Goal: Task Accomplishment & Management: Manage account settings

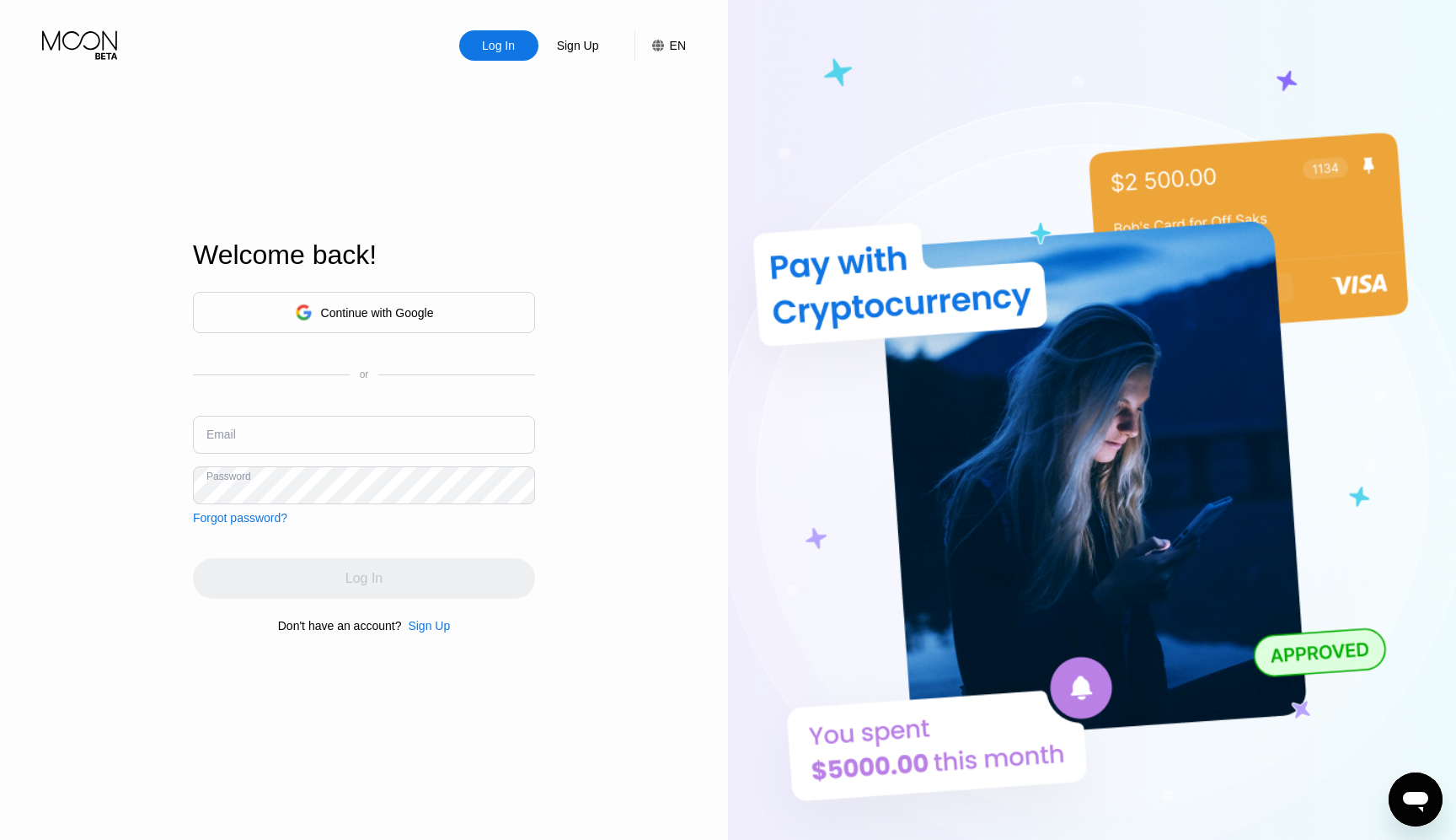
click at [357, 441] on input "text" at bounding box center [364, 434] width 342 height 38
paste input "[EMAIL_ADDRESS][DOMAIN_NAME]"
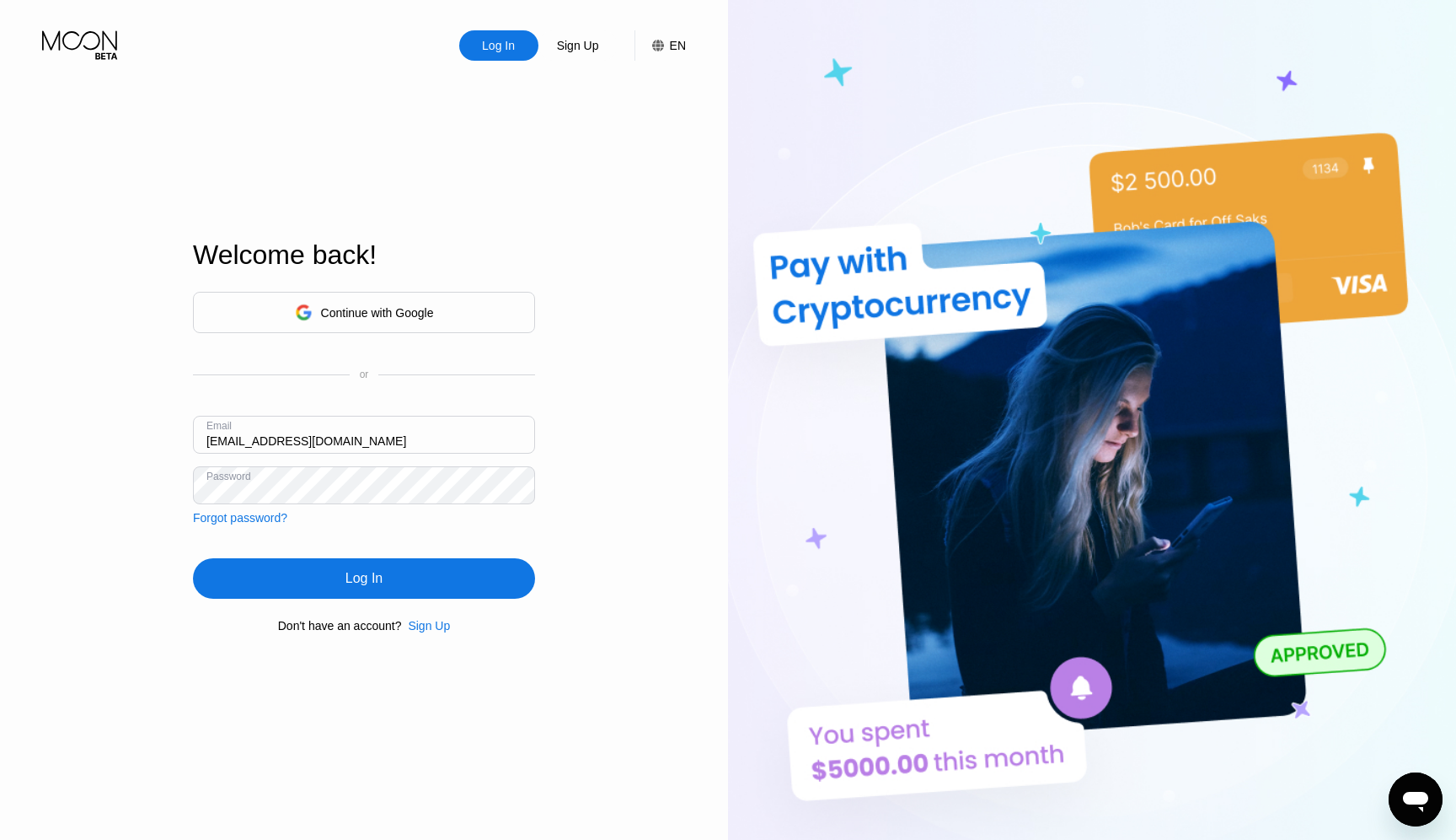
type input "[EMAIL_ADDRESS][DOMAIN_NAME]"
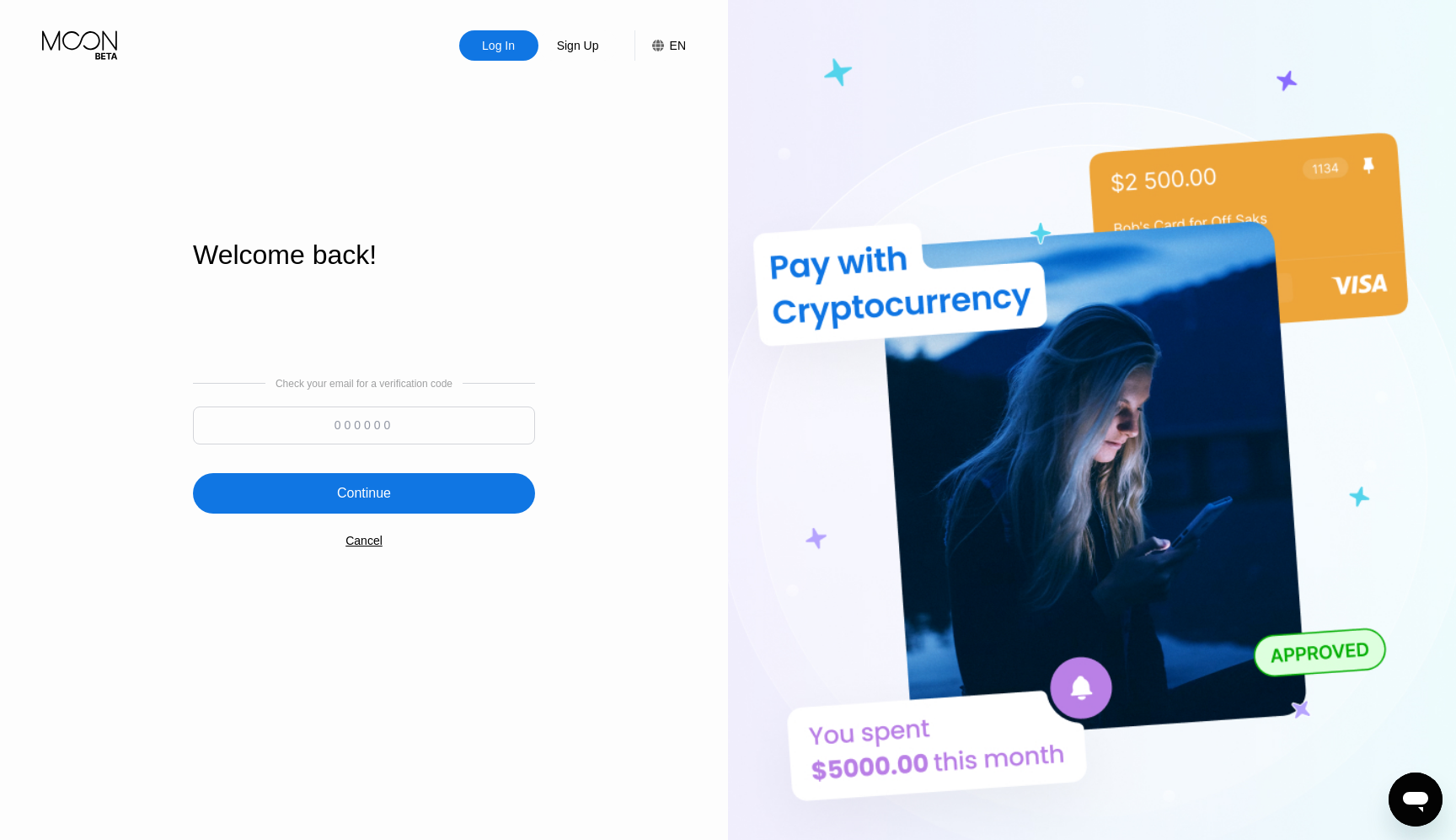
click at [424, 405] on div "Check your email for a verification code" at bounding box center [364, 415] width 342 height 75
click at [424, 413] on input at bounding box center [364, 425] width 342 height 38
paste input "676349"
type input "676349"
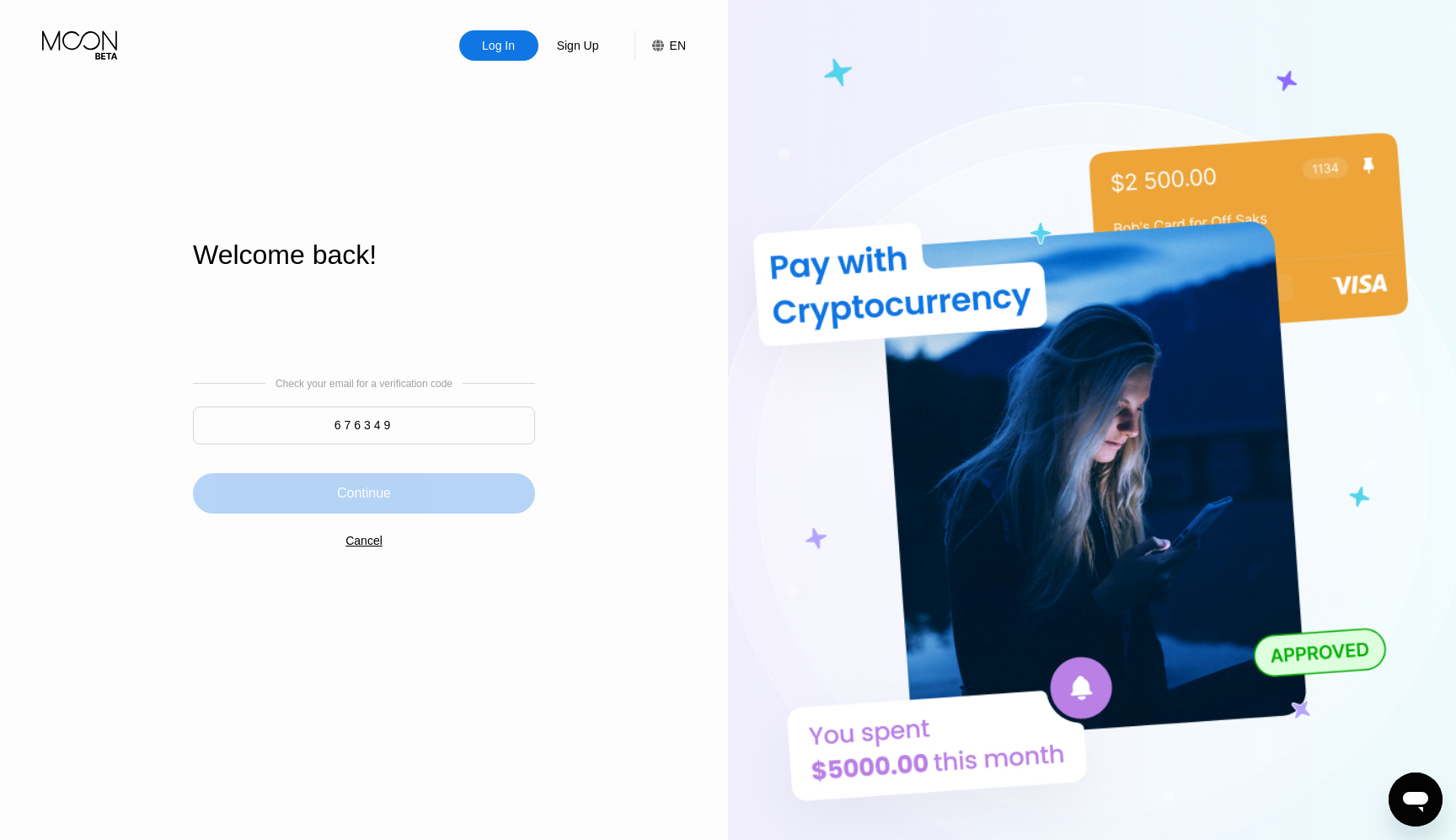
click at [448, 495] on div "Continue" at bounding box center [364, 494] width 342 height 41
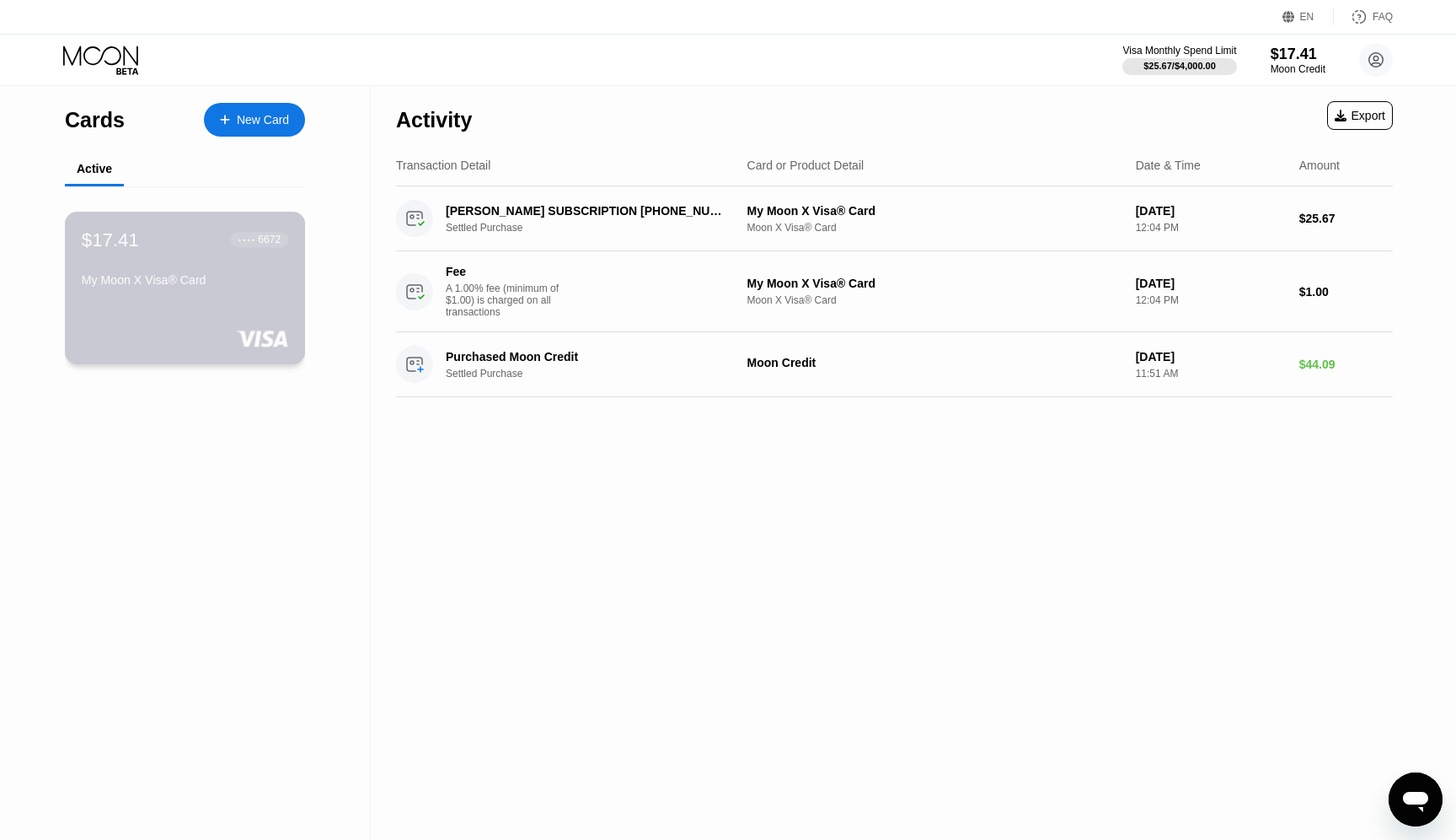
click at [243, 240] on div "● ● ● ●" at bounding box center [247, 239] width 17 height 5
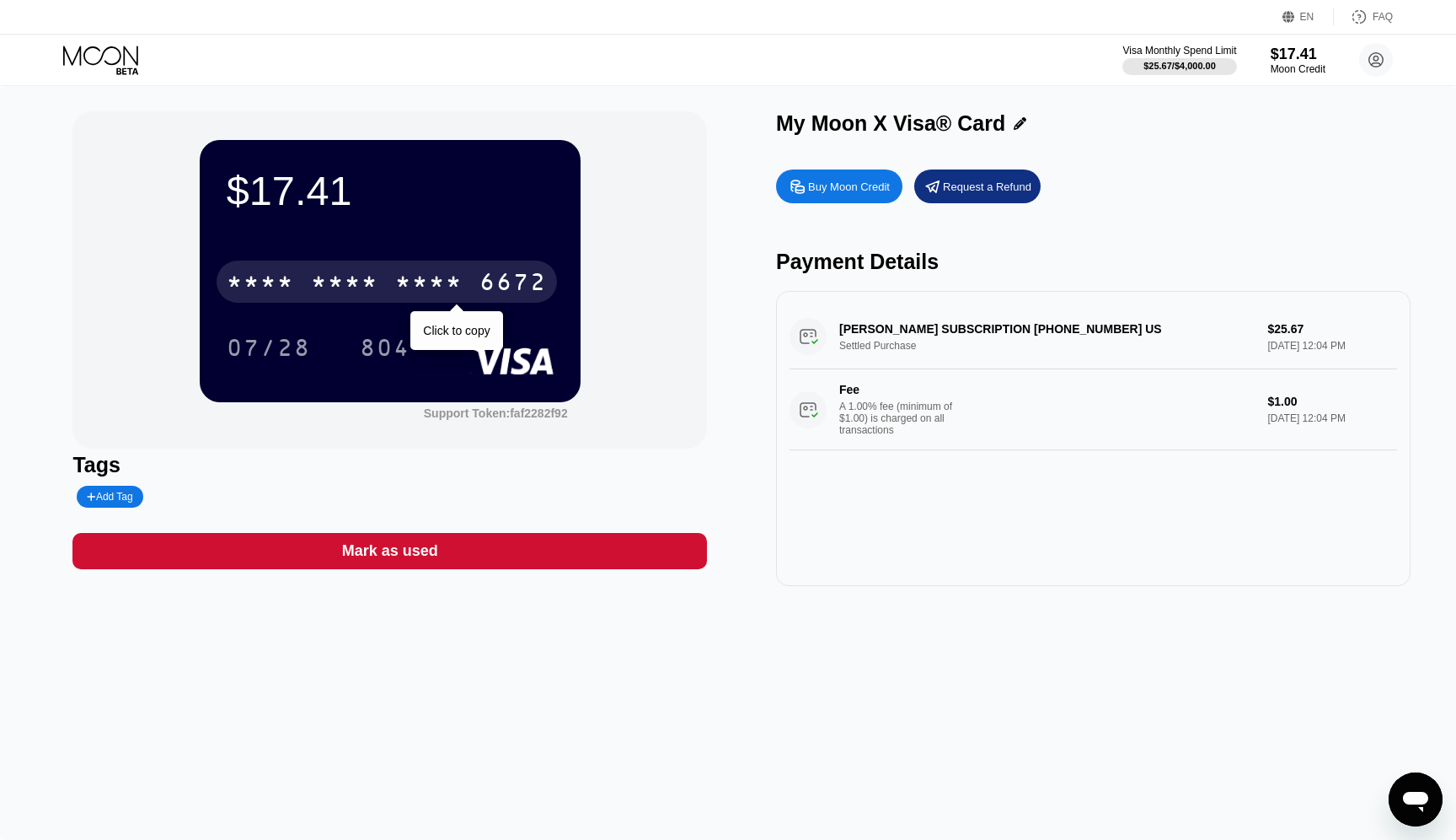
click at [409, 279] on div "* * * *" at bounding box center [429, 284] width 68 height 27
